Goal: Navigation & Orientation: Find specific page/section

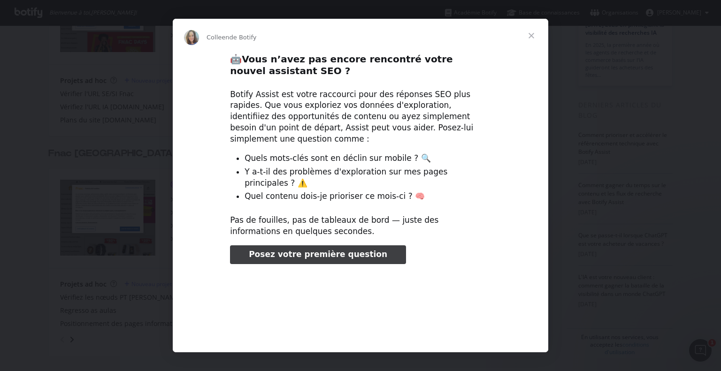
click at [532, 38] on span "Fermer" at bounding box center [532, 36] width 34 height 34
